Goal: Contribute content: Contribute content

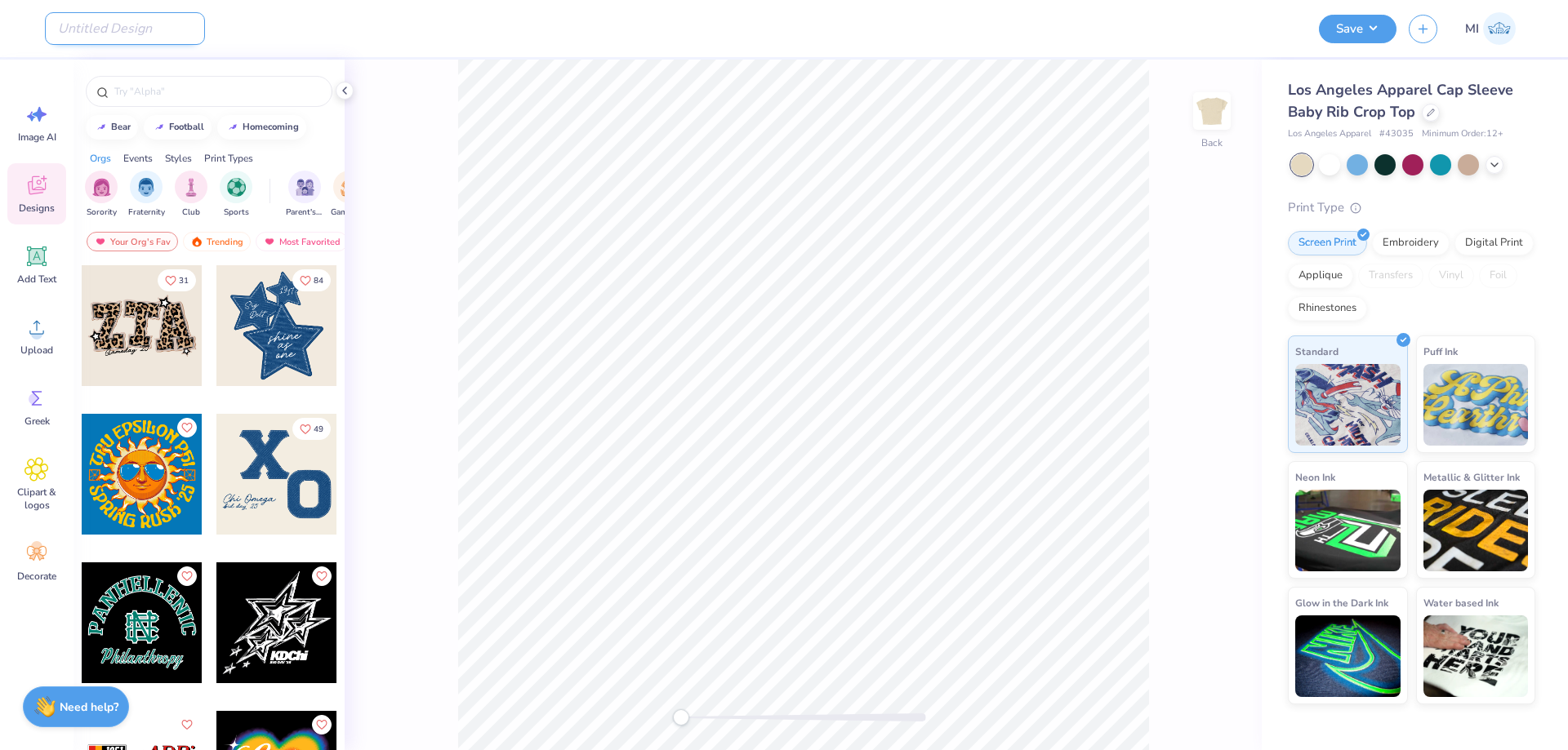
click at [112, 31] on input "Design Title" at bounding box center [125, 29] width 160 height 32
paste input "FPS240285"
type input "FPS240285"
click at [31, 344] on span "Upload" at bounding box center [37, 350] width 32 height 13
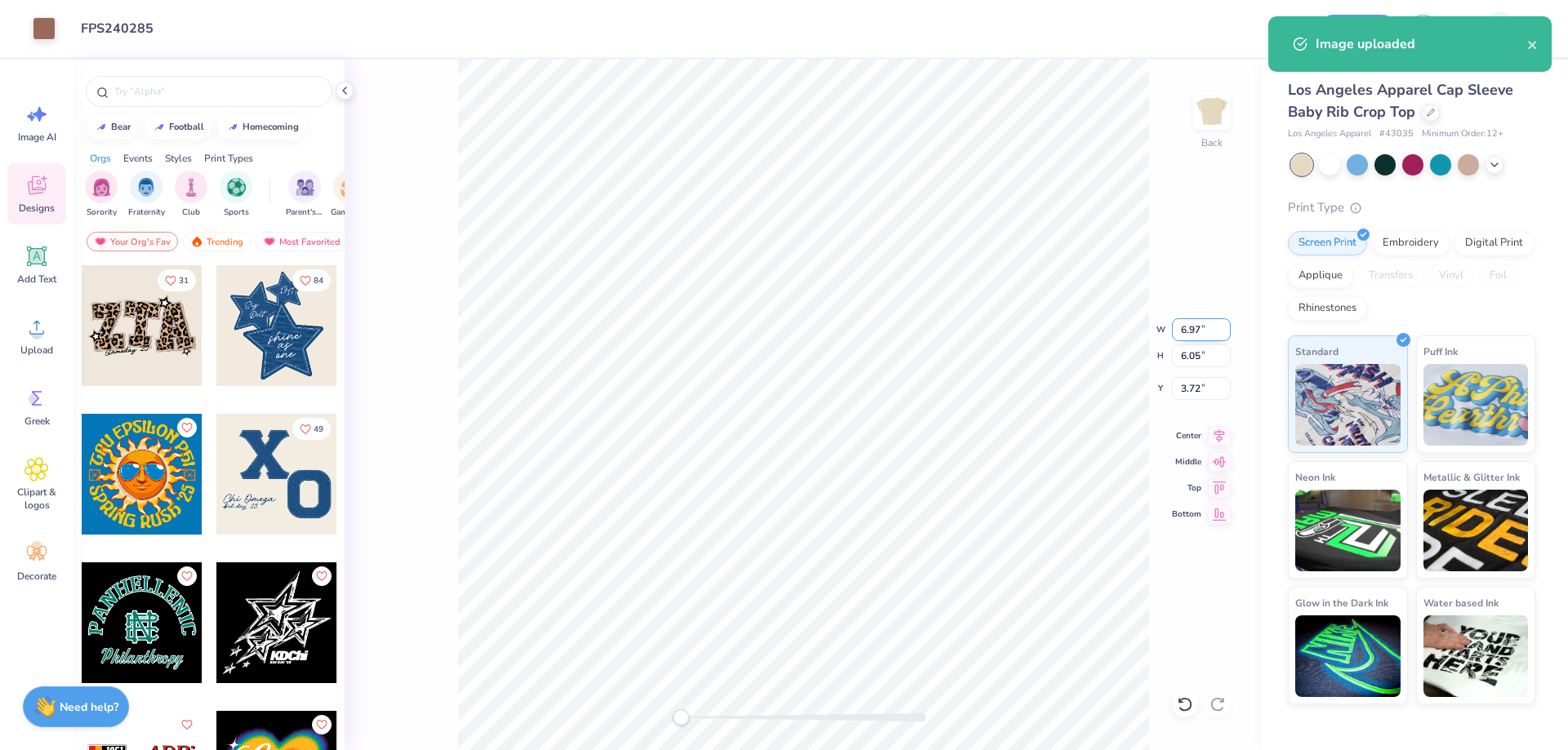
click at [1183, 330] on input "6.97" at bounding box center [1201, 329] width 58 height 22
type input "5.00"
type input "4.34"
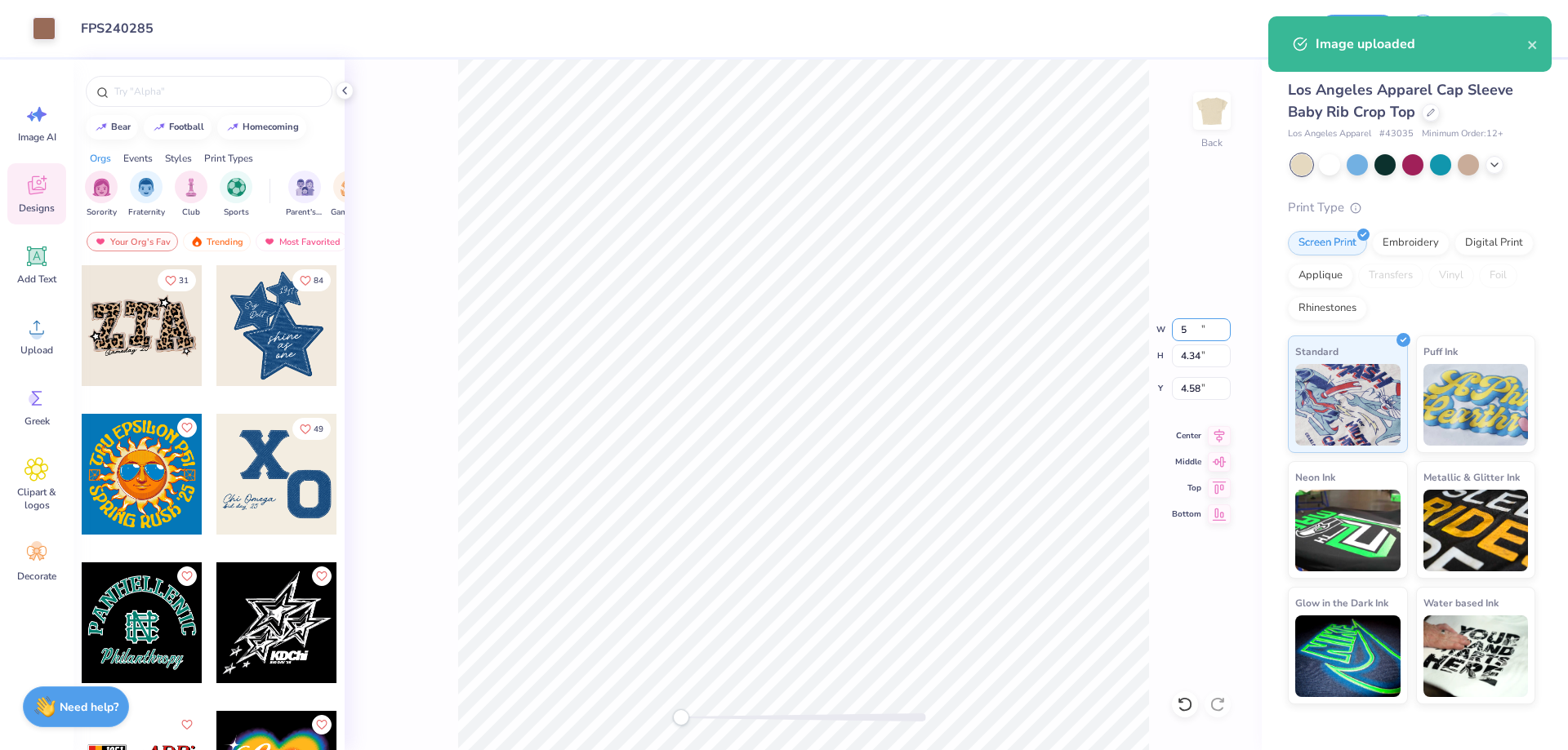
type input "4.58"
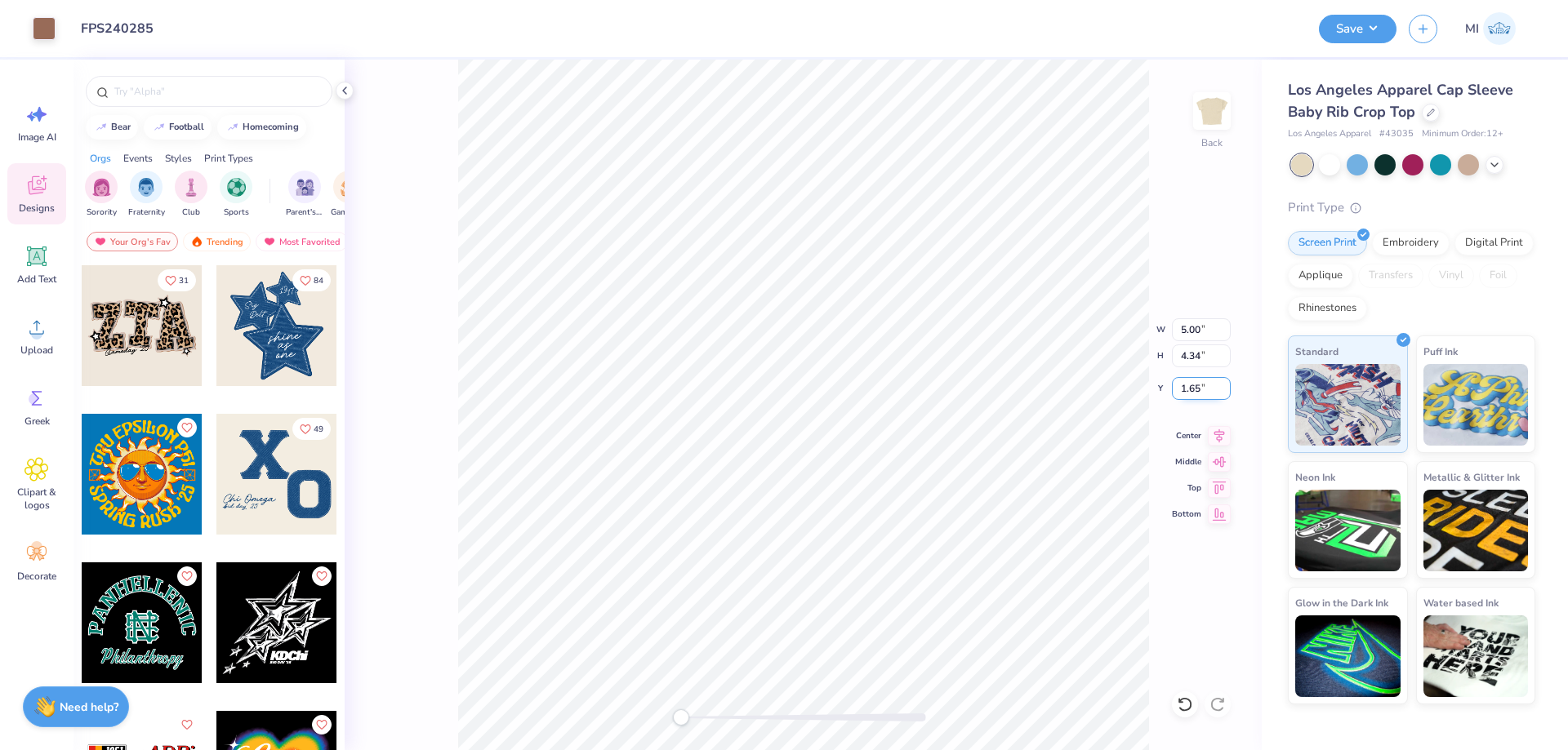
drag, startPoint x: 1208, startPoint y: 394, endPoint x: 1089, endPoint y: 391, distance: 119.0
click at [1172, 391] on input "1.65" at bounding box center [1201, 388] width 58 height 22
type input "1.50"
click at [35, 269] on div "Add Text" at bounding box center [36, 265] width 58 height 61
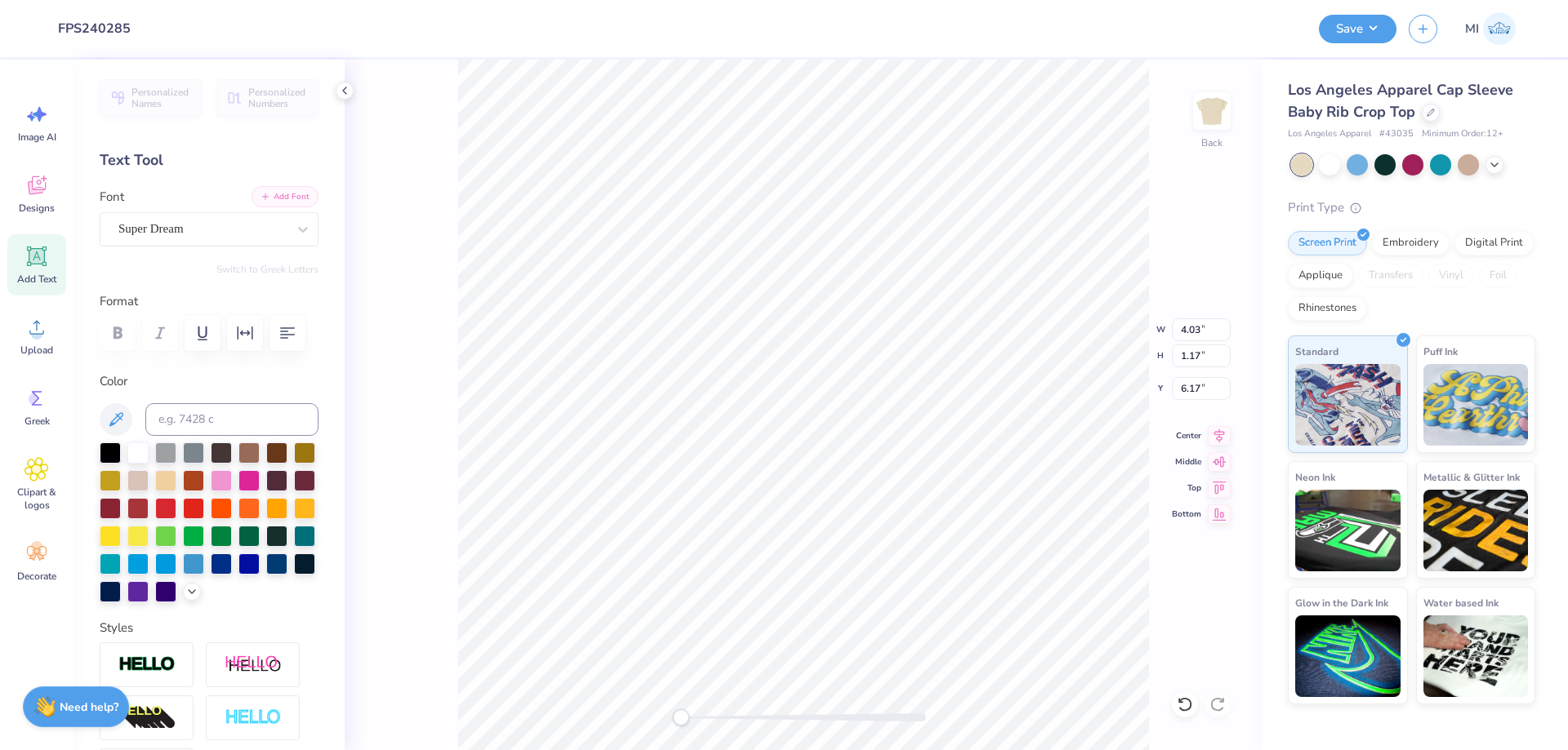
click at [291, 204] on button "Add Font" at bounding box center [285, 197] width 67 height 22
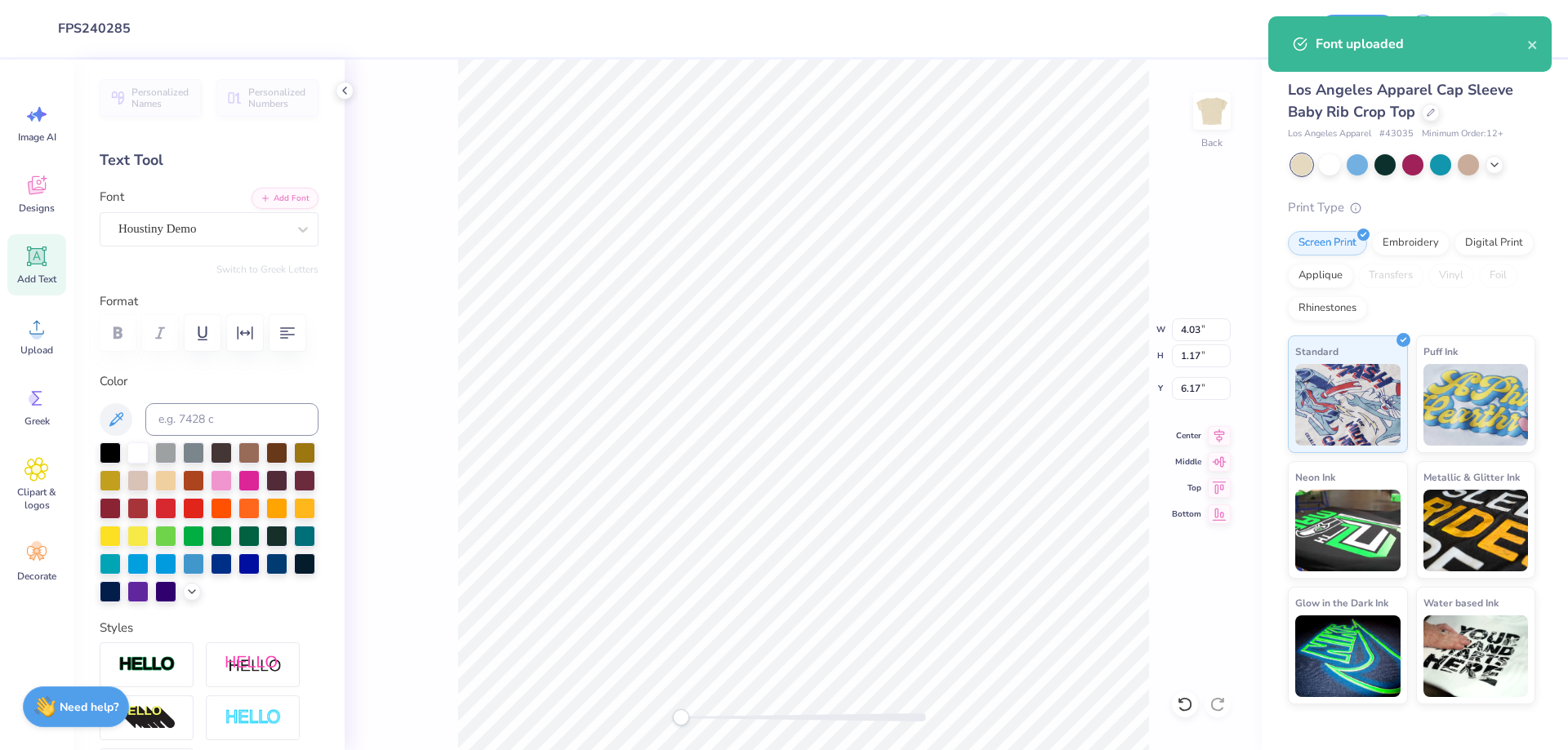
type input "5.00"
type input "4.34"
type input "1.50"
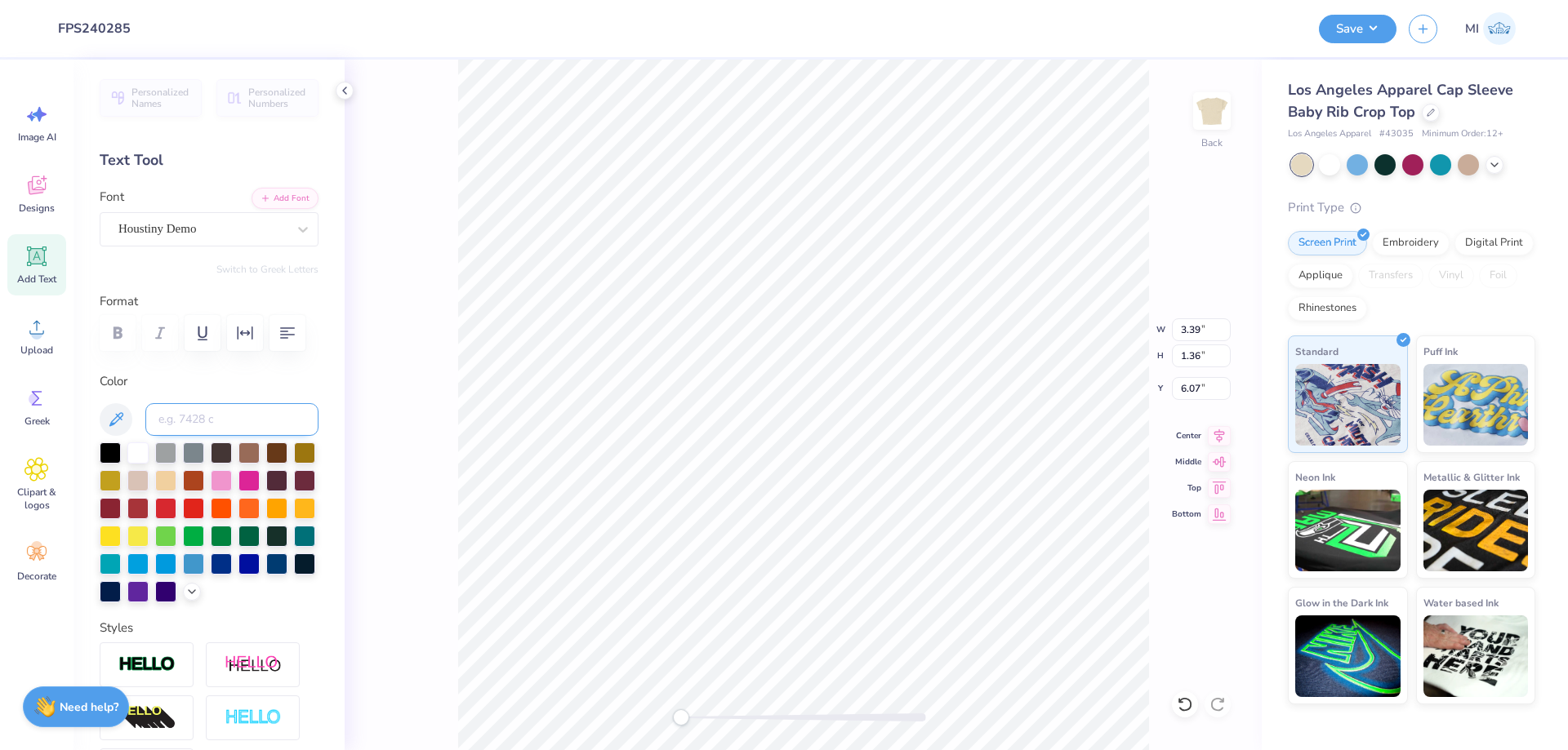
click at [278, 418] on input at bounding box center [232, 419] width 173 height 32
type input "4715"
type textarea "Zeta Tau Alpha"
type input "4.92"
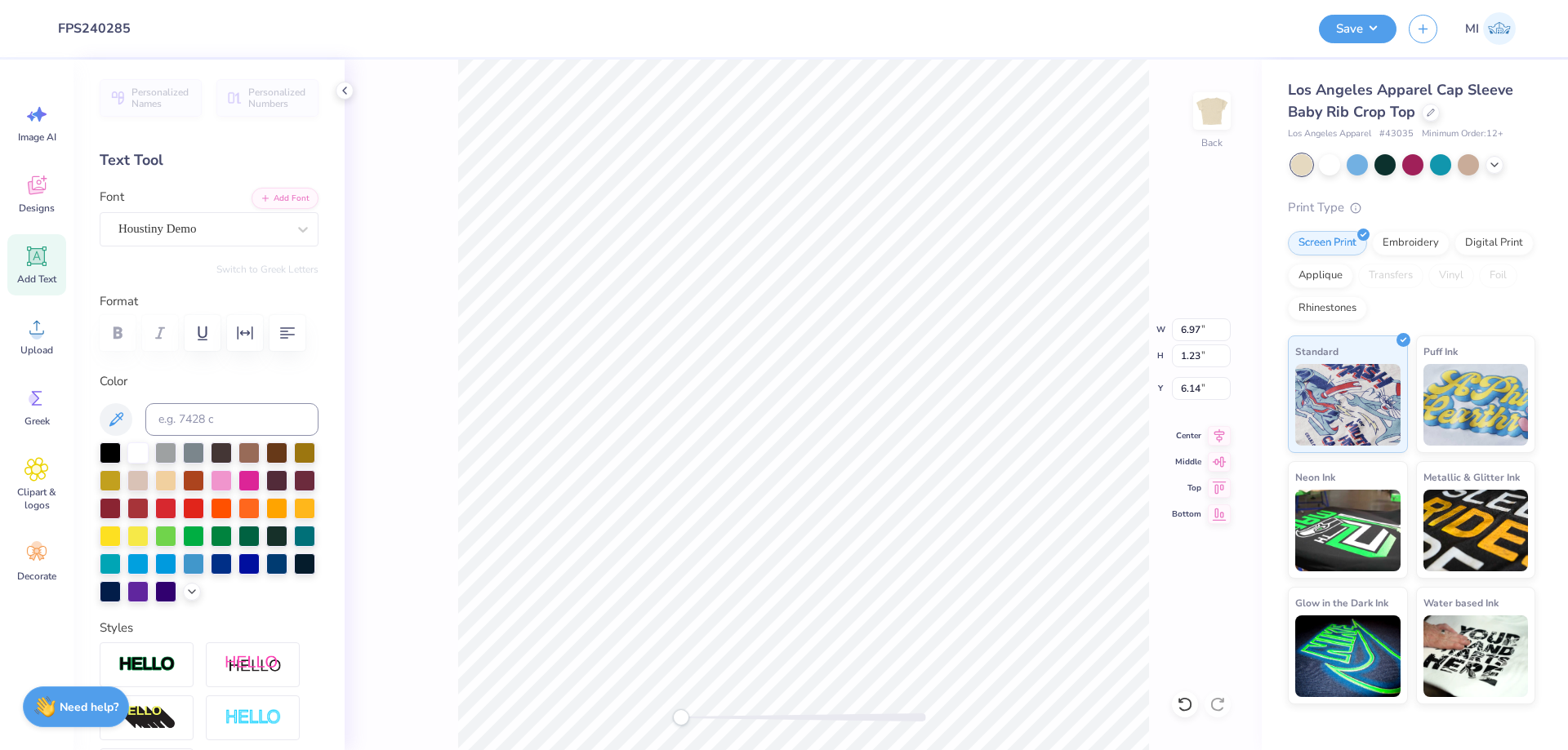
type input "0.87"
type input "6.50"
type input "4.70"
type input "0.83"
type input "6.06"
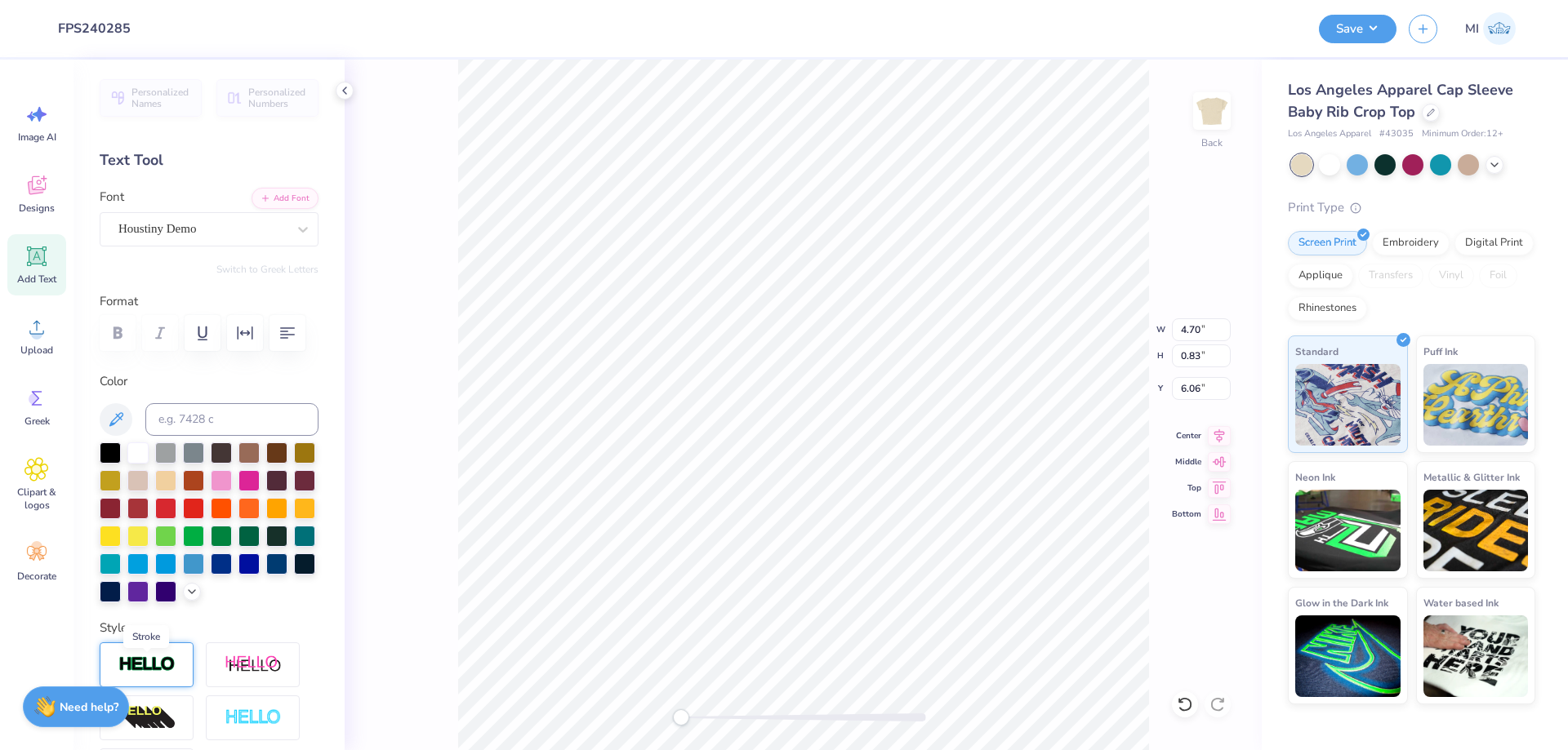
click at [151, 669] on img at bounding box center [148, 665] width 58 height 19
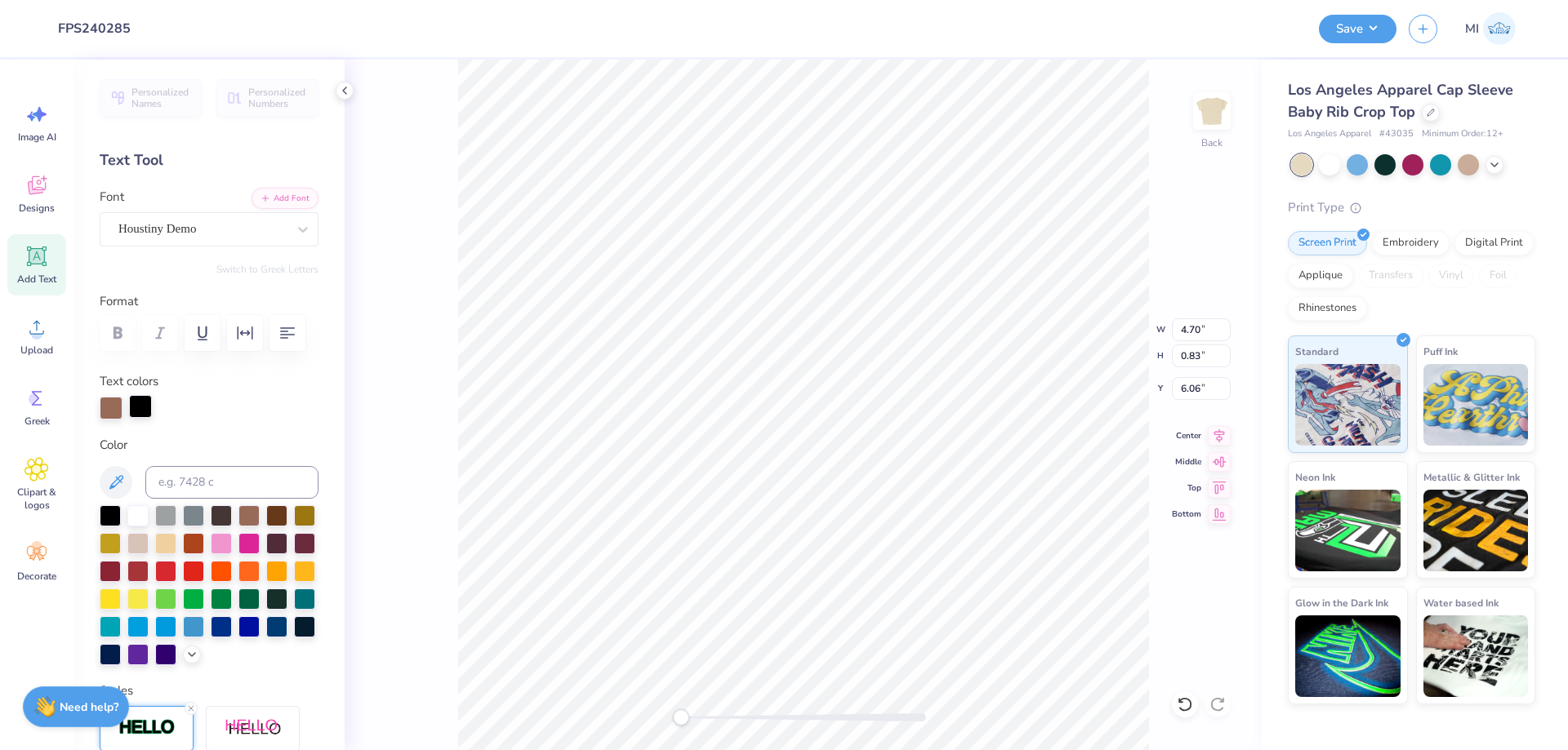
click at [149, 412] on div at bounding box center [139, 406] width 22 height 22
click at [202, 490] on input at bounding box center [232, 482] width 173 height 32
type input "4715"
type input "4.71"
type input "0.84"
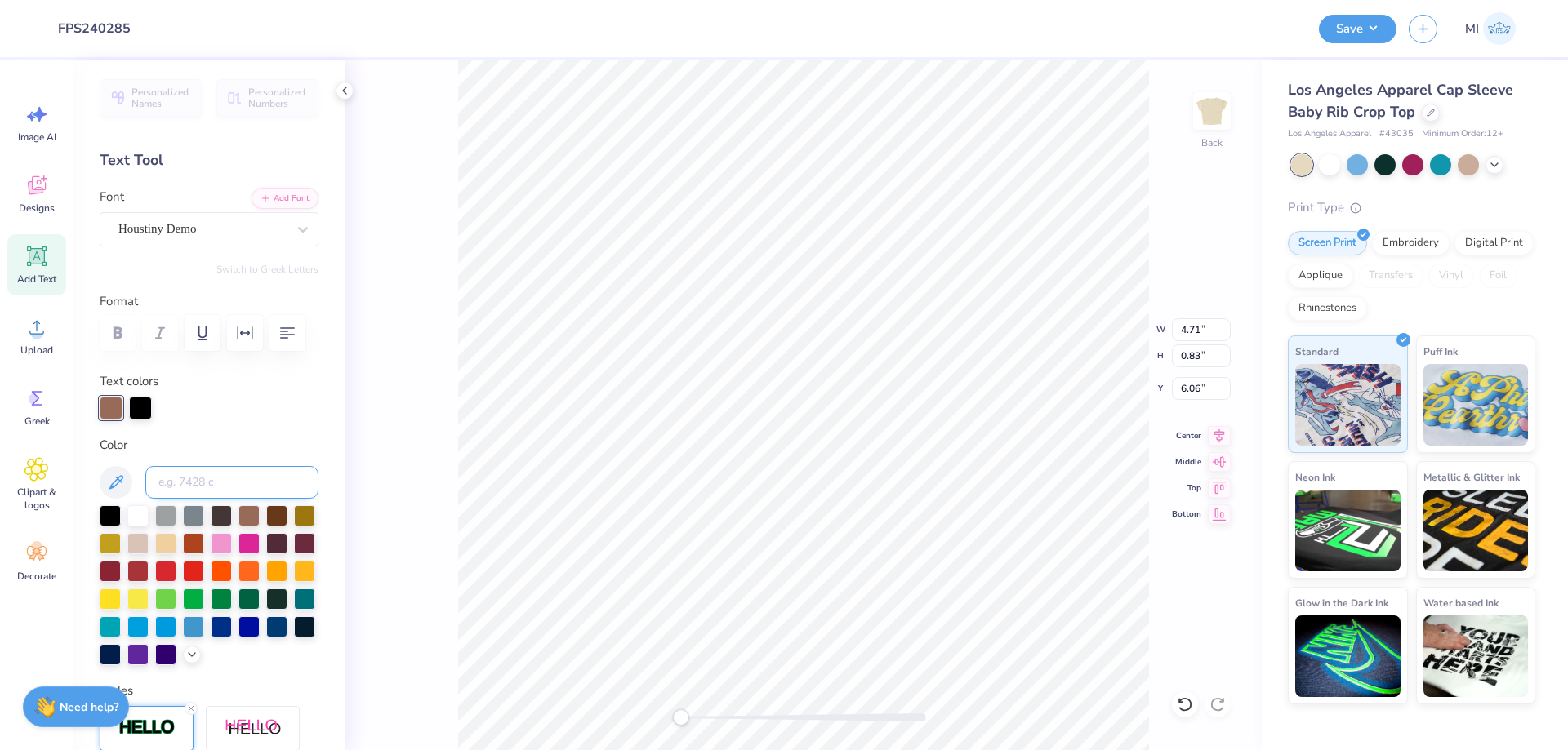
type input "6.05"
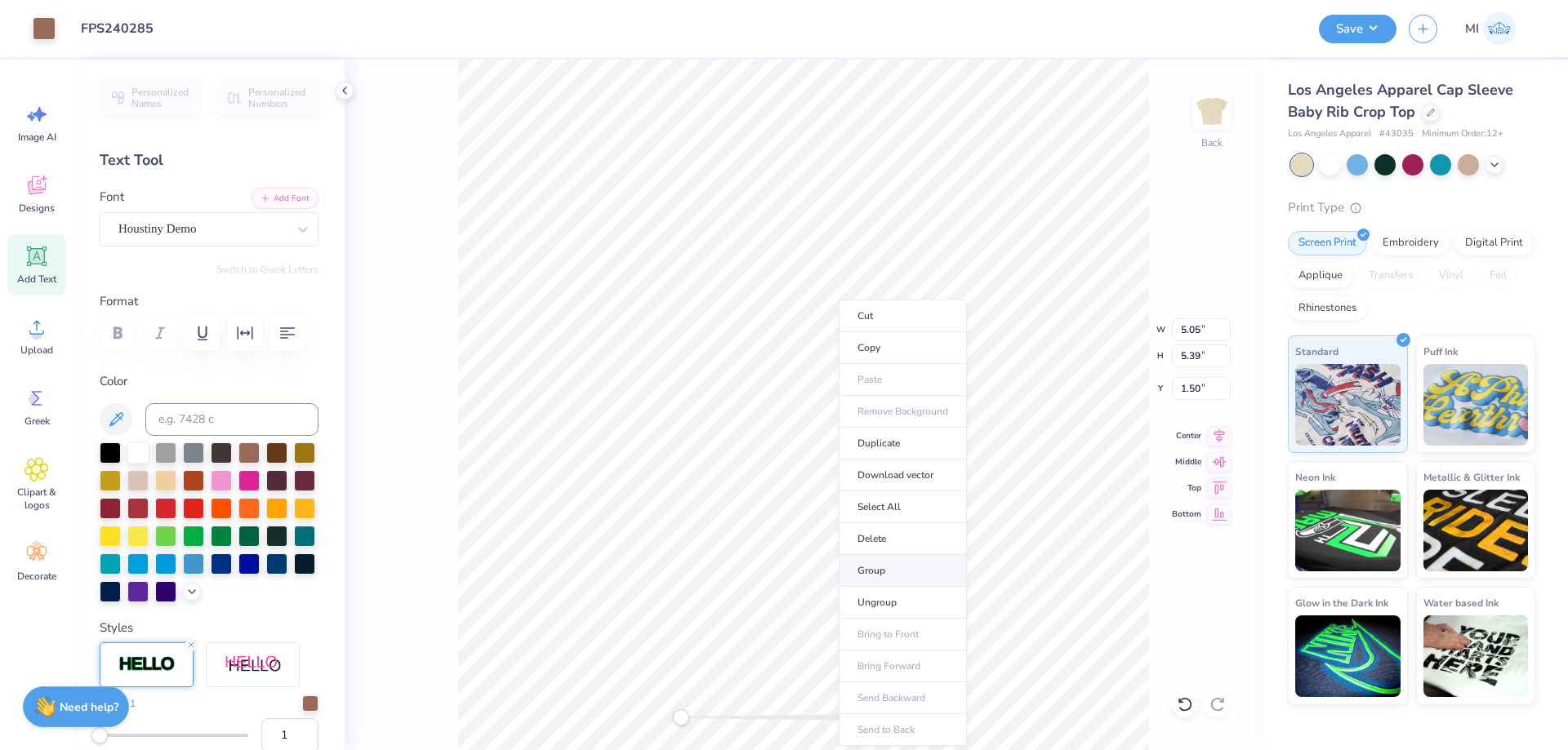
click at [900, 568] on li "Group" at bounding box center [902, 570] width 129 height 31
click at [1355, 22] on button "Save" at bounding box center [1357, 27] width 77 height 29
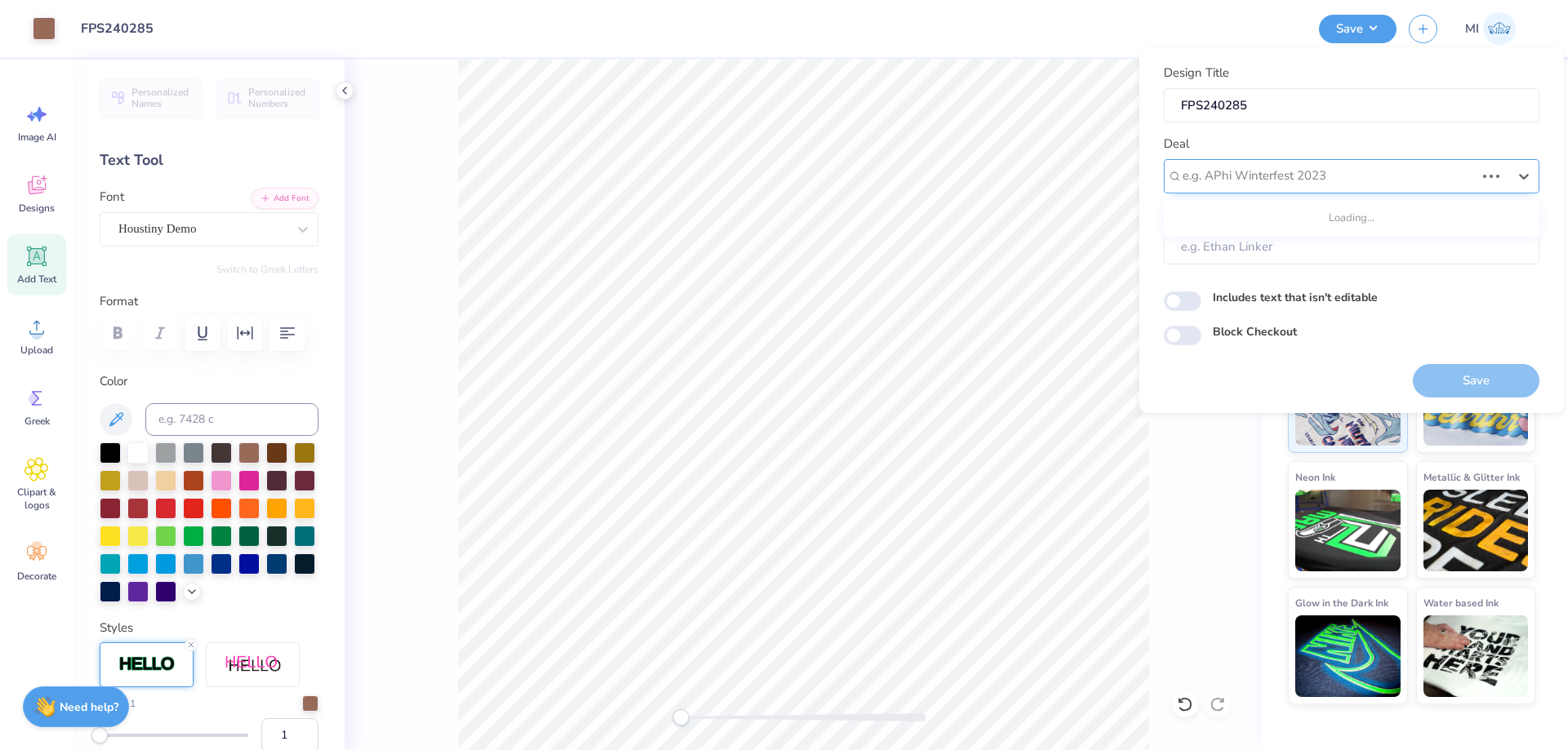
click at [1341, 163] on div "e.g. APhi Winterfest 2023" at bounding box center [1352, 176] width 376 height 34
click at [1286, 222] on div "Design Tool Gallery" at bounding box center [1351, 220] width 363 height 27
type input "Design Tool Gallery"
type input "Design Tool Gallery User"
click at [1481, 374] on button "Save" at bounding box center [1475, 380] width 127 height 33
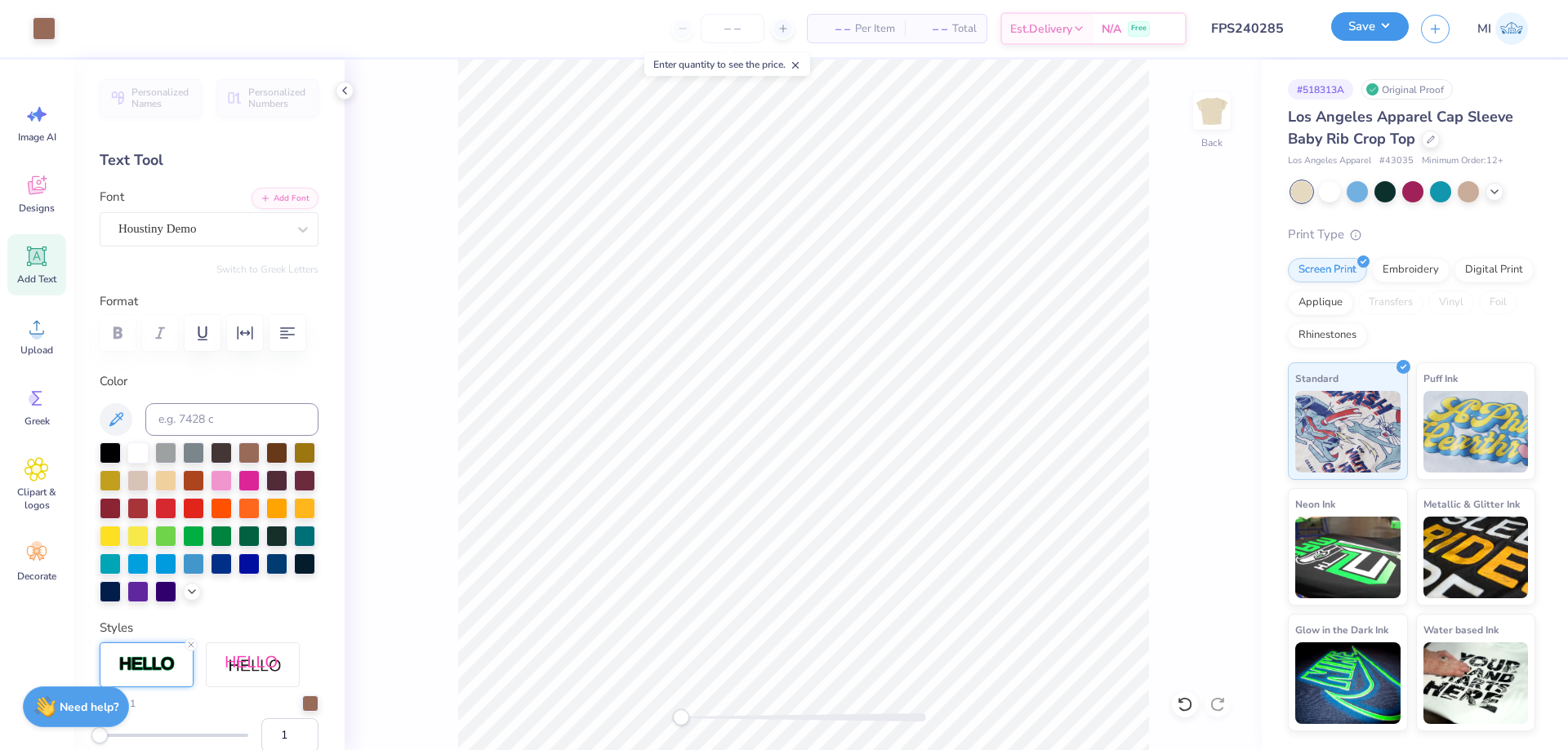
click at [1346, 38] on button "Save" at bounding box center [1370, 27] width 77 height 29
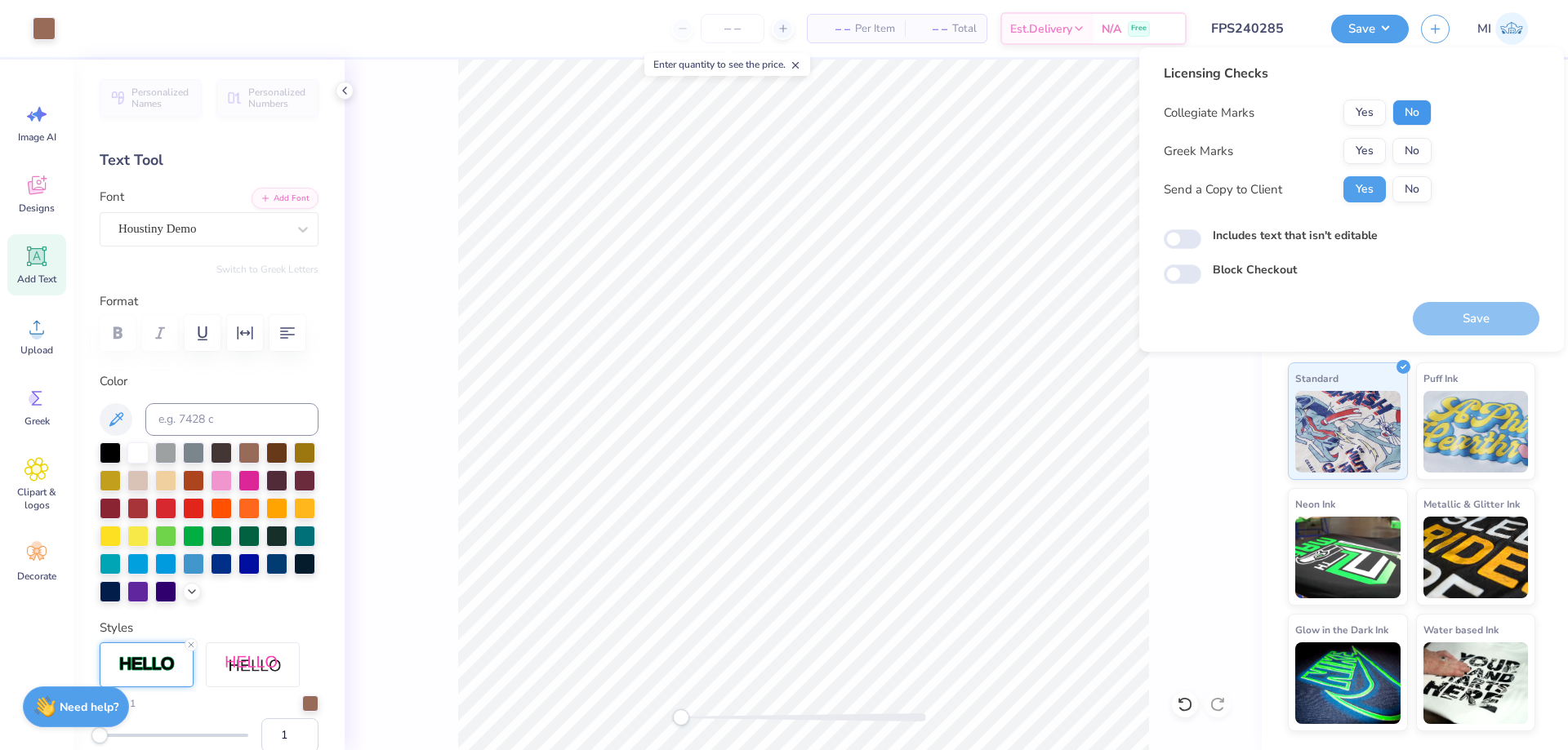
click at [1404, 106] on button "No" at bounding box center [1412, 112] width 40 height 26
click at [1384, 143] on button "Yes" at bounding box center [1364, 150] width 42 height 26
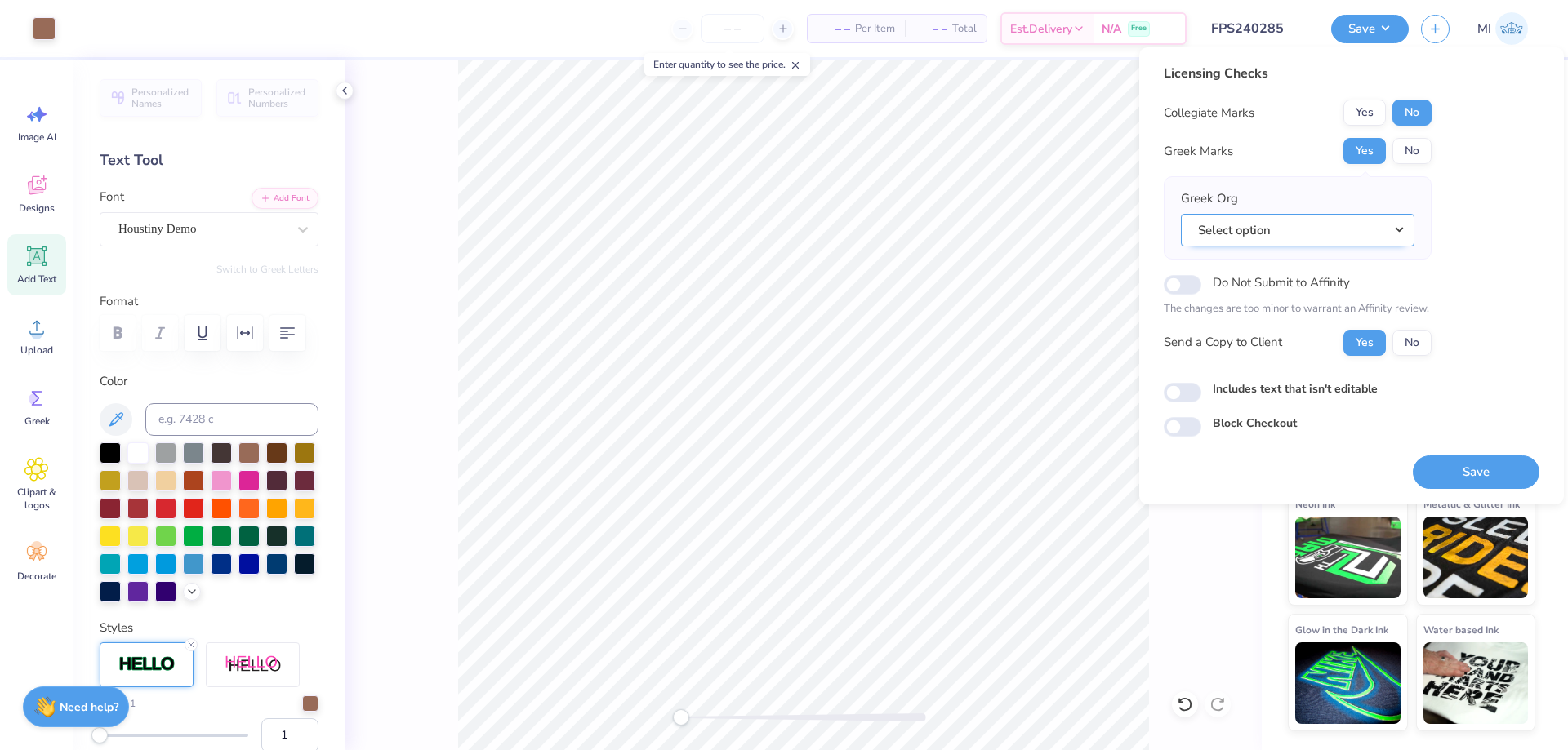
click at [1384, 218] on div "Greek Org Select option" at bounding box center [1298, 219] width 234 height 58
click at [1384, 228] on button "Select option" at bounding box center [1298, 230] width 234 height 33
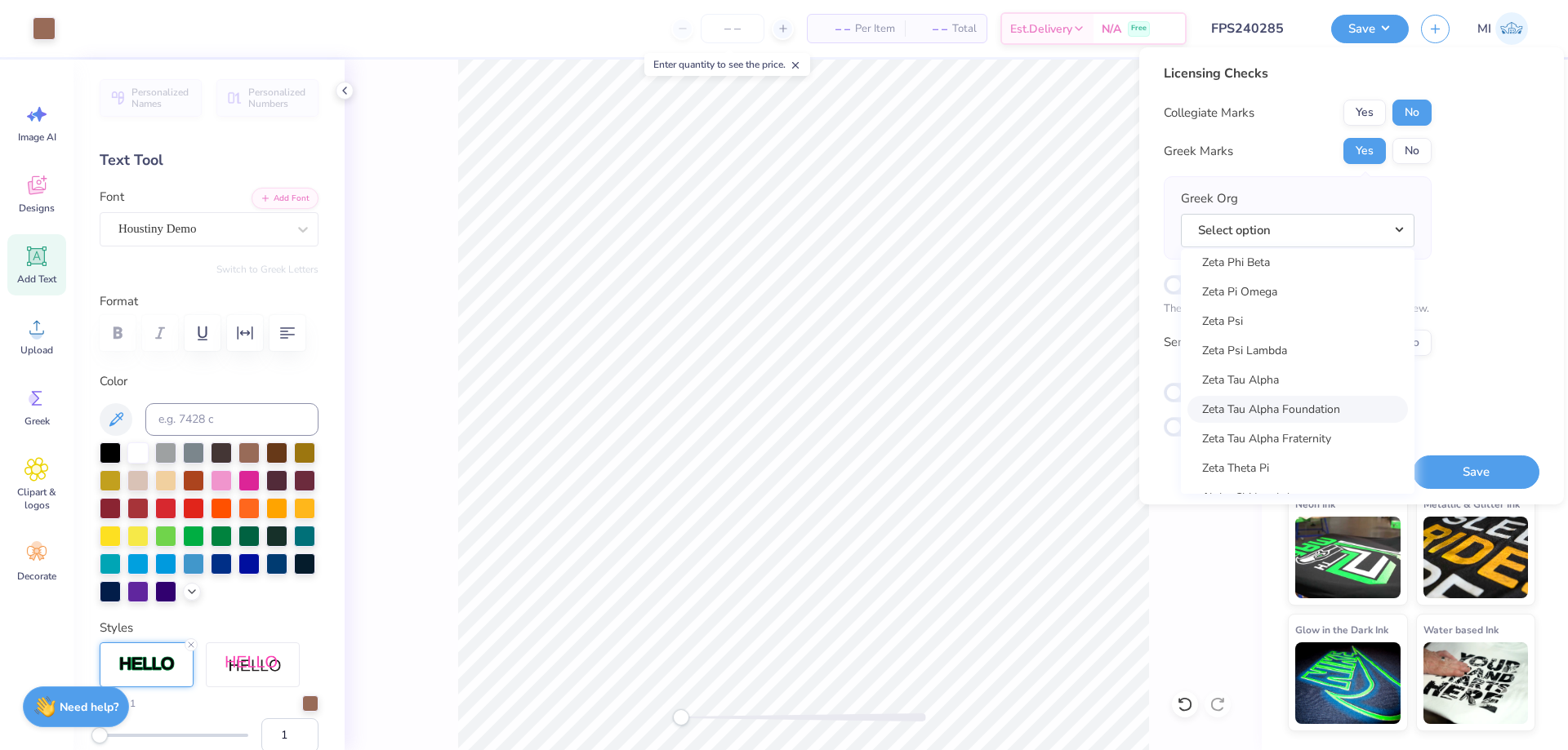
scroll to position [12814, 0]
click at [1277, 367] on link "Zeta Tau Alpha" at bounding box center [1297, 356] width 220 height 27
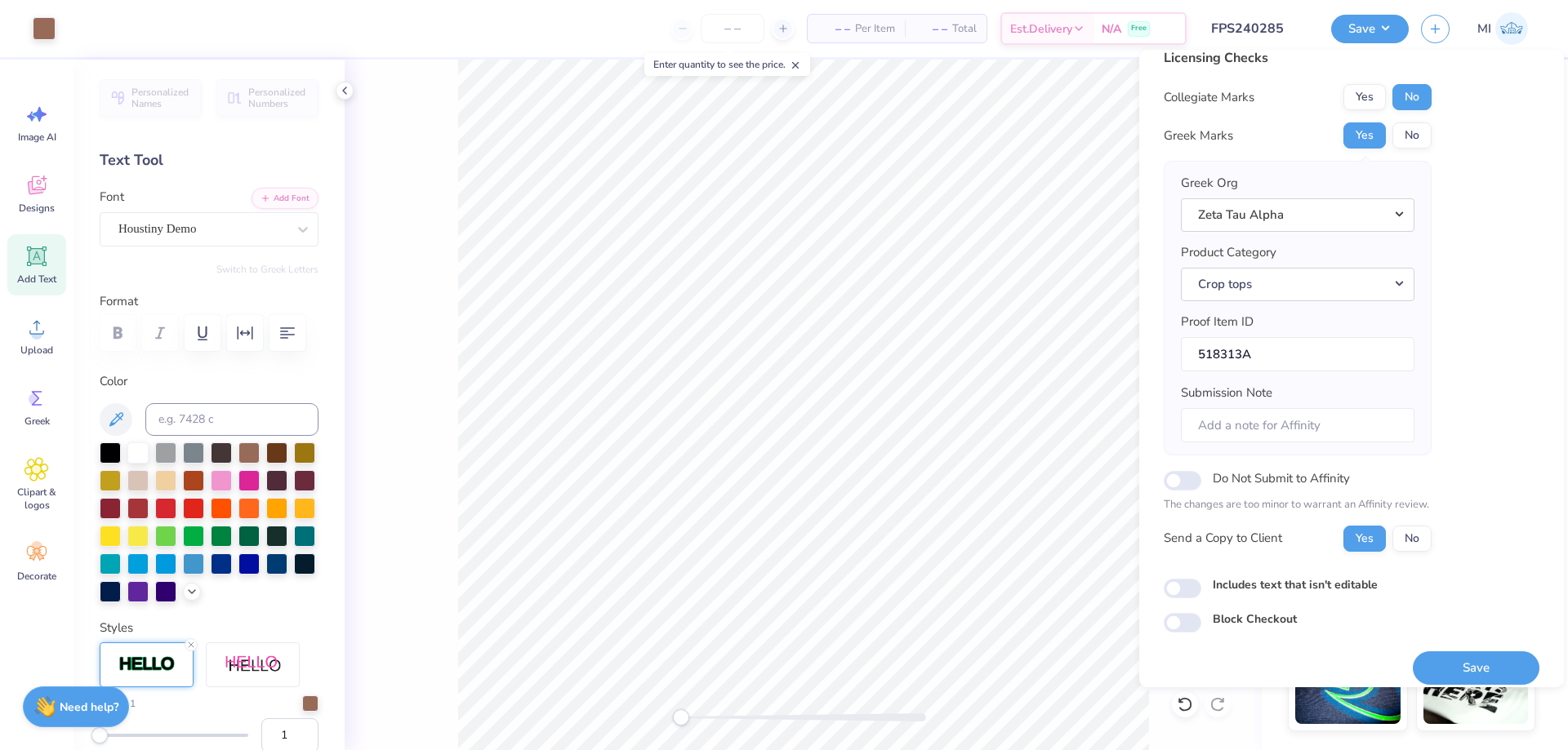
scroll to position [31, 0]
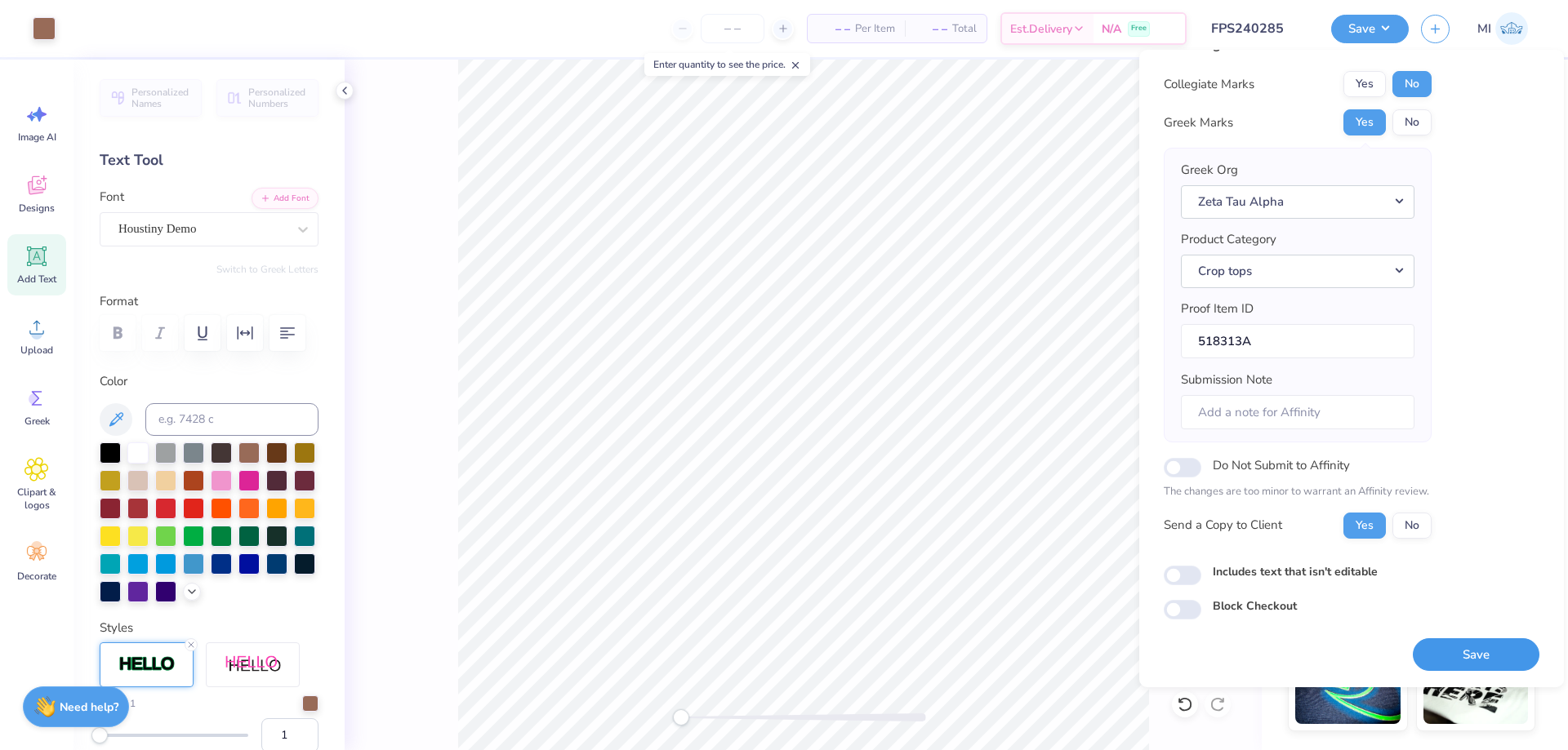
click at [1501, 644] on button "Save" at bounding box center [1475, 655] width 127 height 33
